Goal: Use online tool/utility: Utilize a website feature to perform a specific function

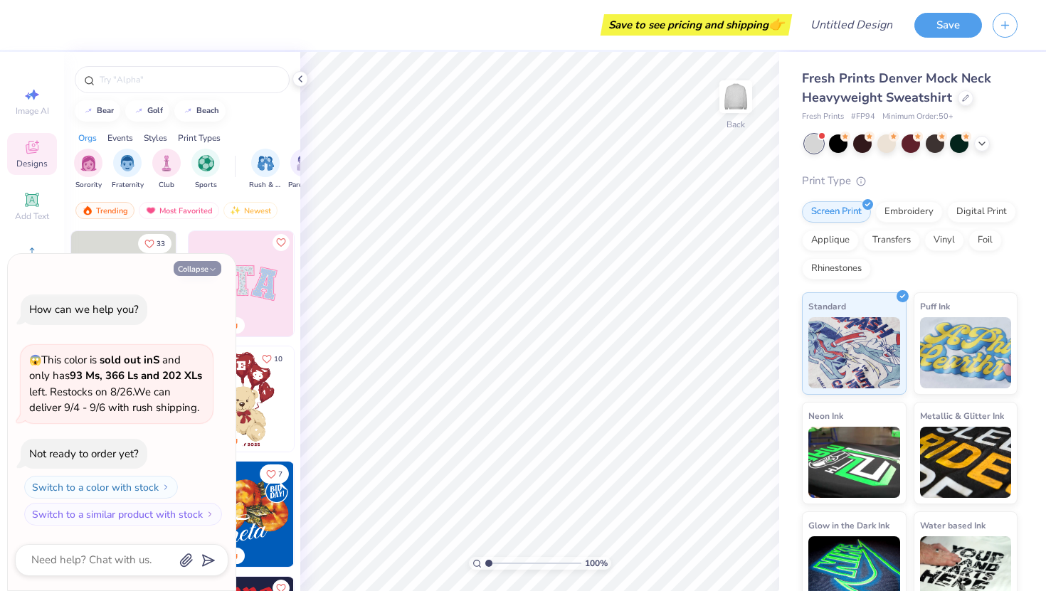
click at [196, 263] on button "Collapse" at bounding box center [198, 268] width 48 height 15
type textarea "x"
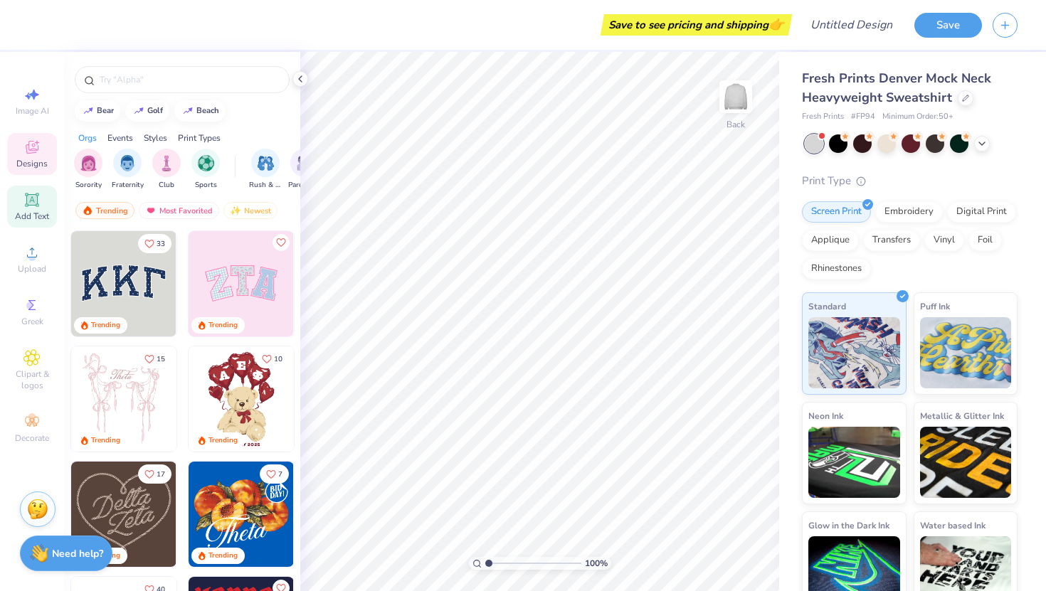
click at [29, 205] on icon at bounding box center [32, 200] width 14 height 14
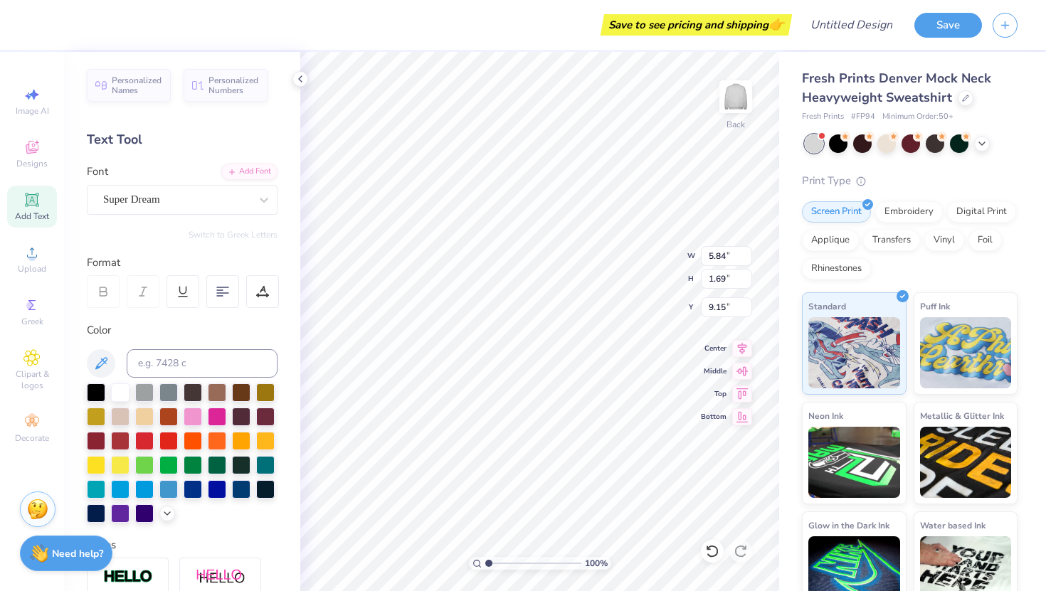
scroll to position [0, 1]
type textarea "END ALZ"
click at [139, 194] on div "Super Dream" at bounding box center [176, 200] width 149 height 22
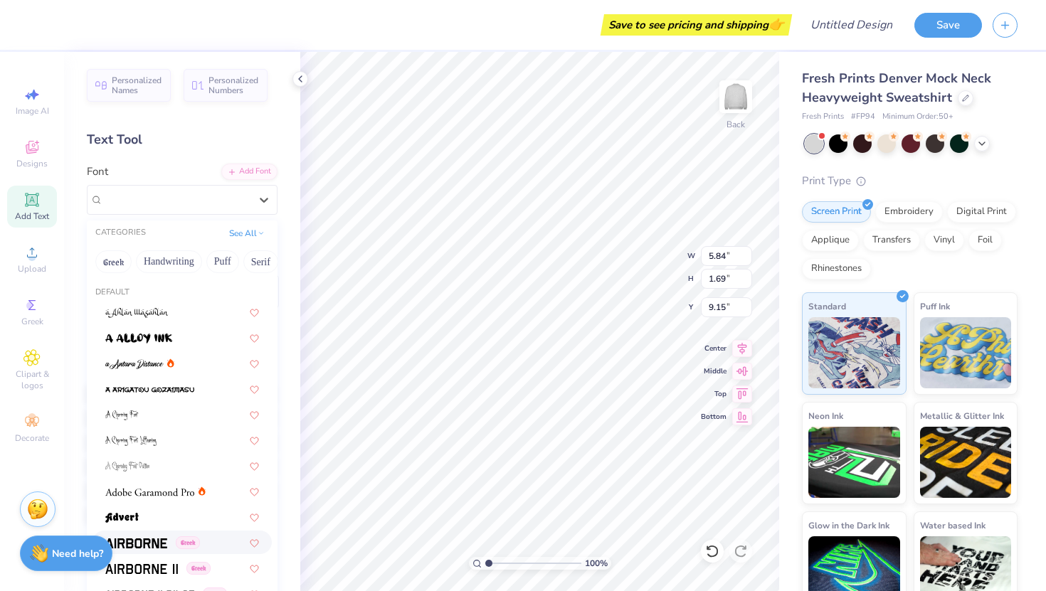
click at [144, 535] on span at bounding box center [136, 542] width 62 height 15
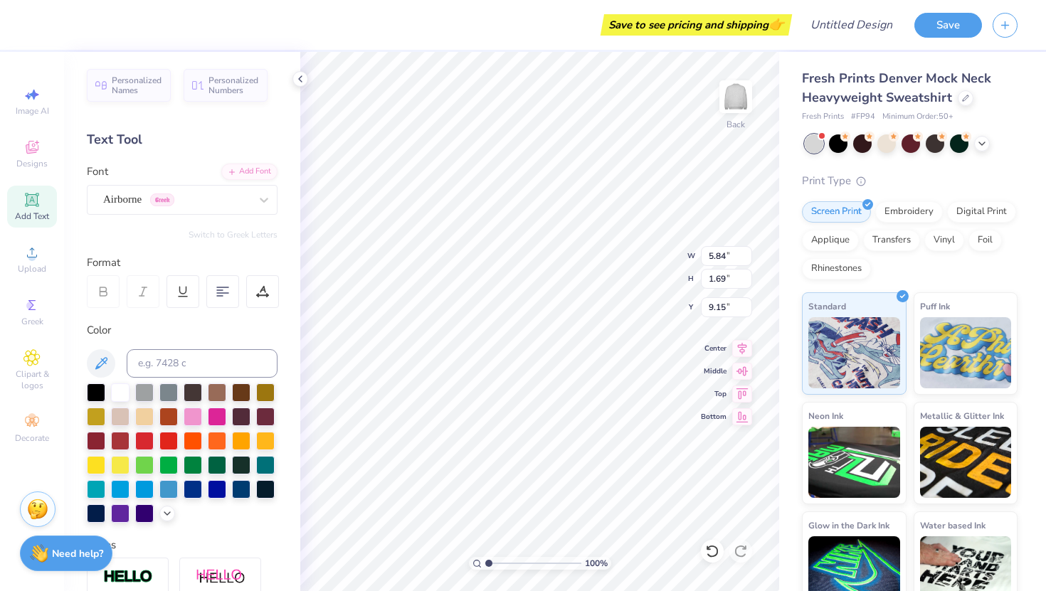
click at [102, 293] on icon at bounding box center [103, 291] width 13 height 13
click at [132, 197] on div "Airborne Greek" at bounding box center [176, 200] width 149 height 22
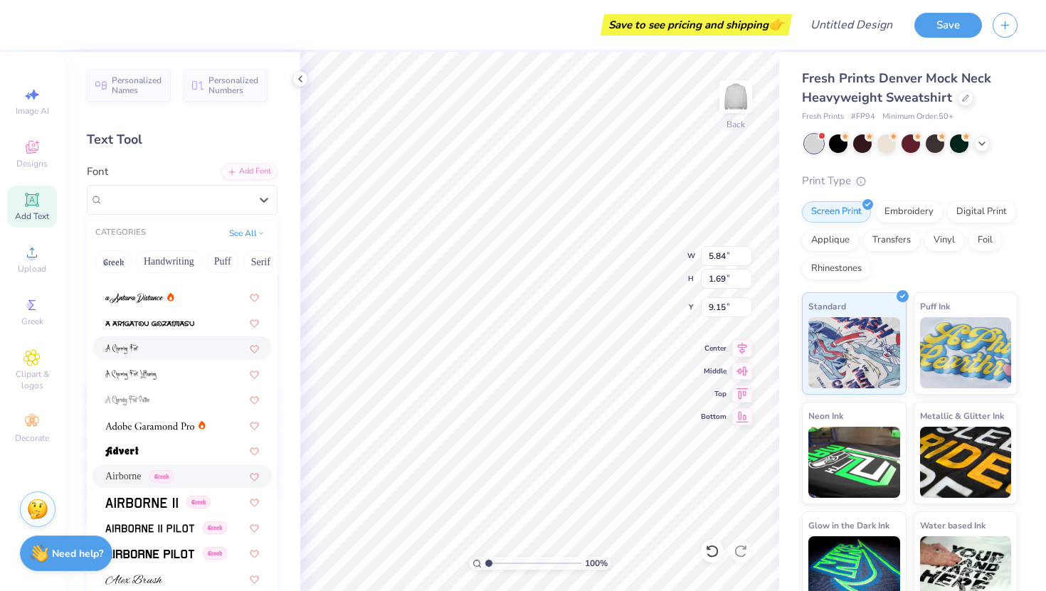
scroll to position [68, 0]
click at [150, 501] on img at bounding box center [141, 502] width 73 height 10
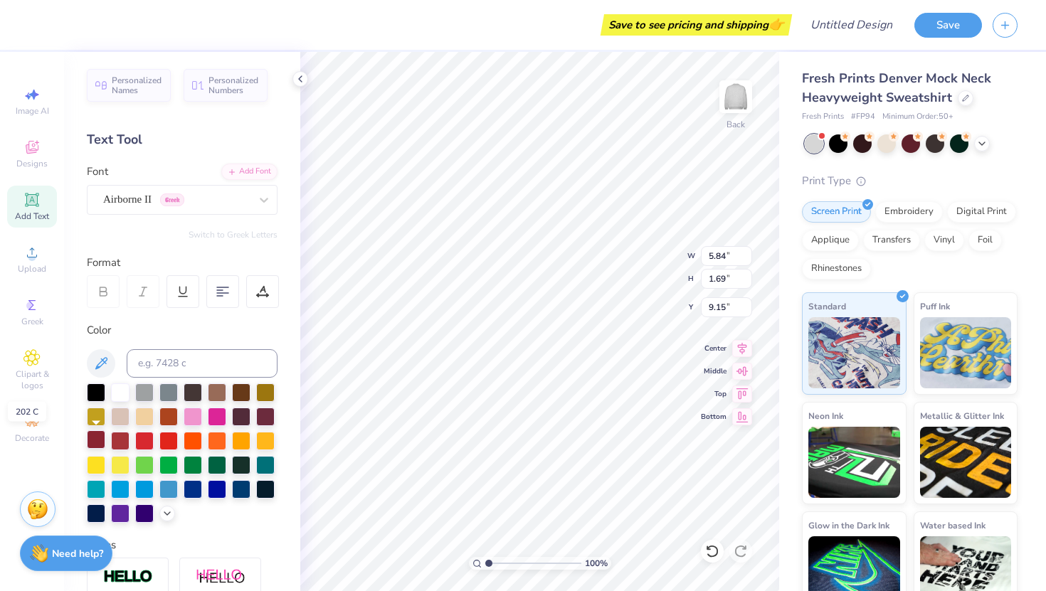
click at [102, 439] on div at bounding box center [96, 440] width 19 height 19
